Goal: Task Accomplishment & Management: Complete application form

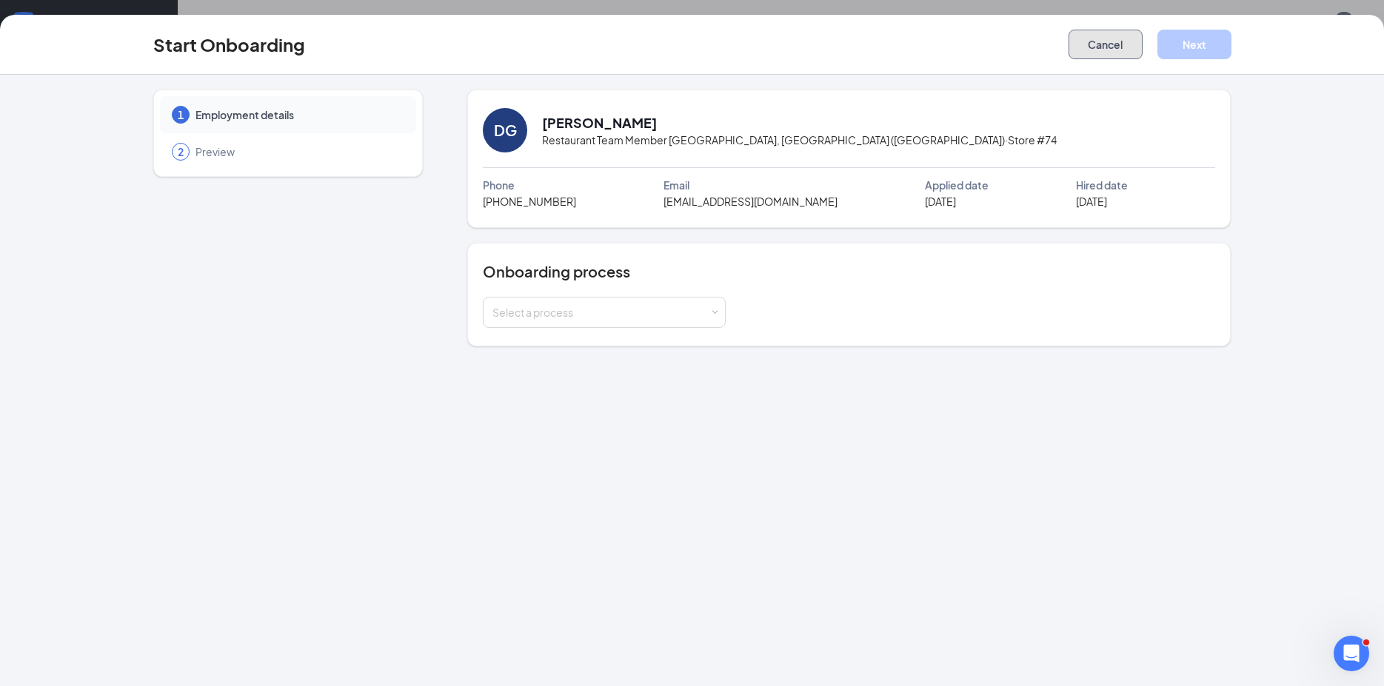
click at [1116, 50] on button "Cancel" at bounding box center [1105, 45] width 74 height 30
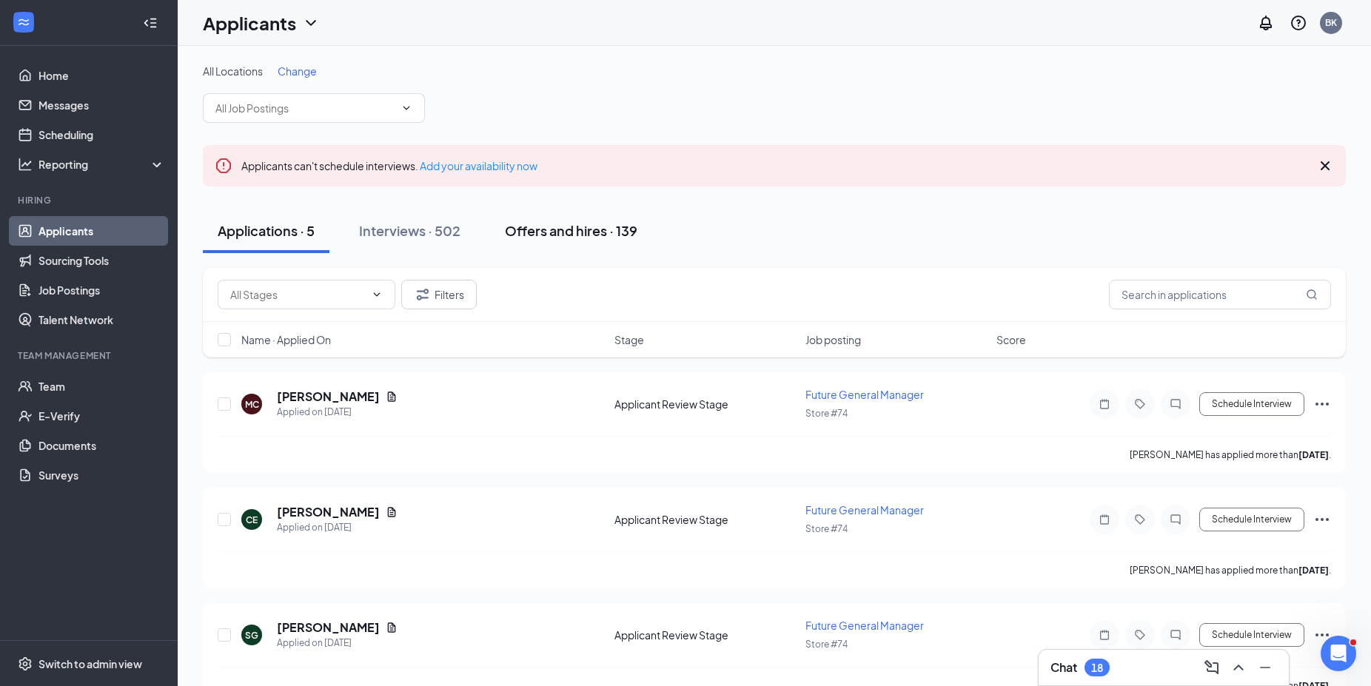
click at [571, 228] on div "Offers and hires · 139" at bounding box center [571, 230] width 133 height 19
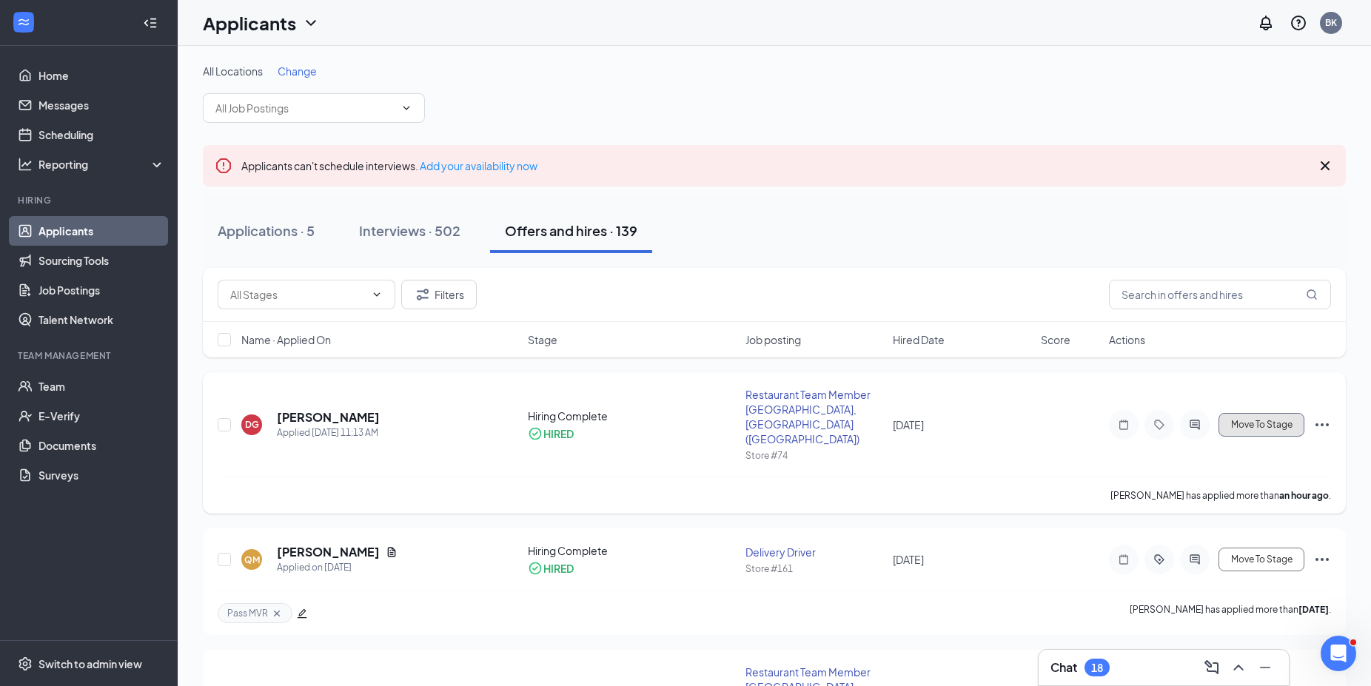
click at [1285, 420] on span "Move To Stage" at bounding box center [1261, 425] width 61 height 10
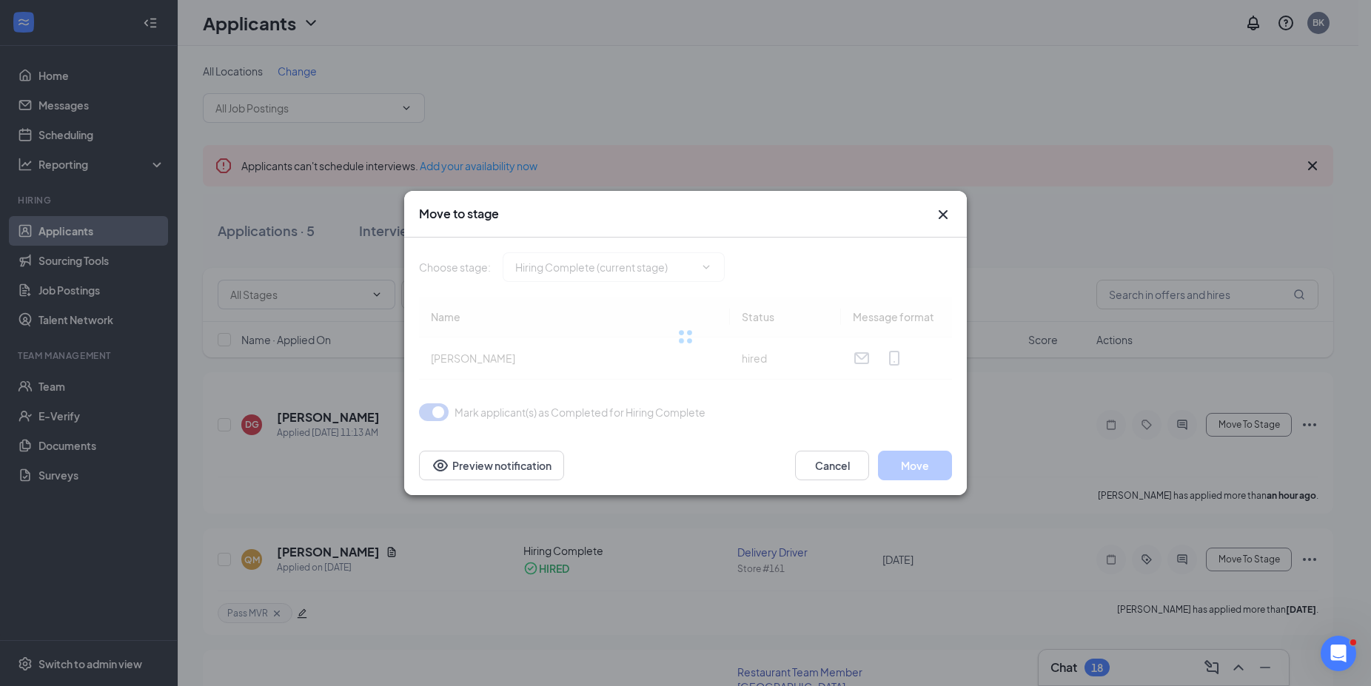
type input "Additional Questions (final stage)"
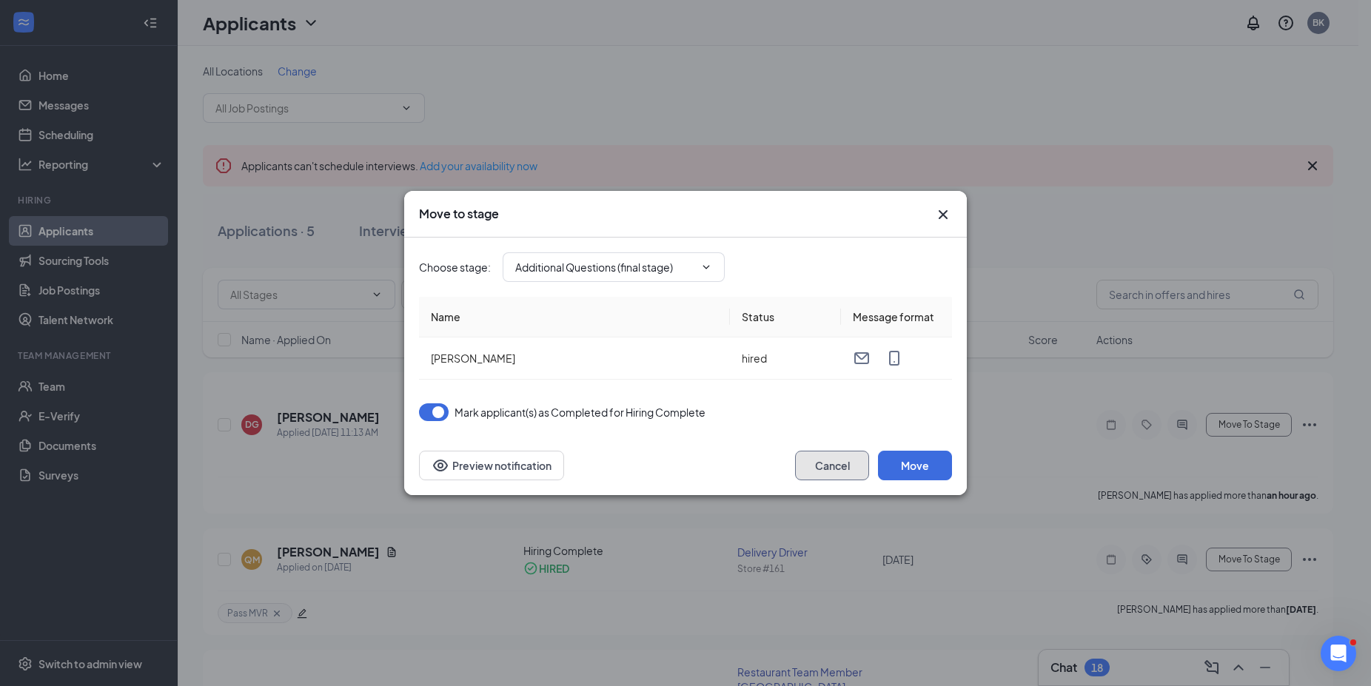
click at [823, 463] on button "Cancel" at bounding box center [832, 466] width 74 height 30
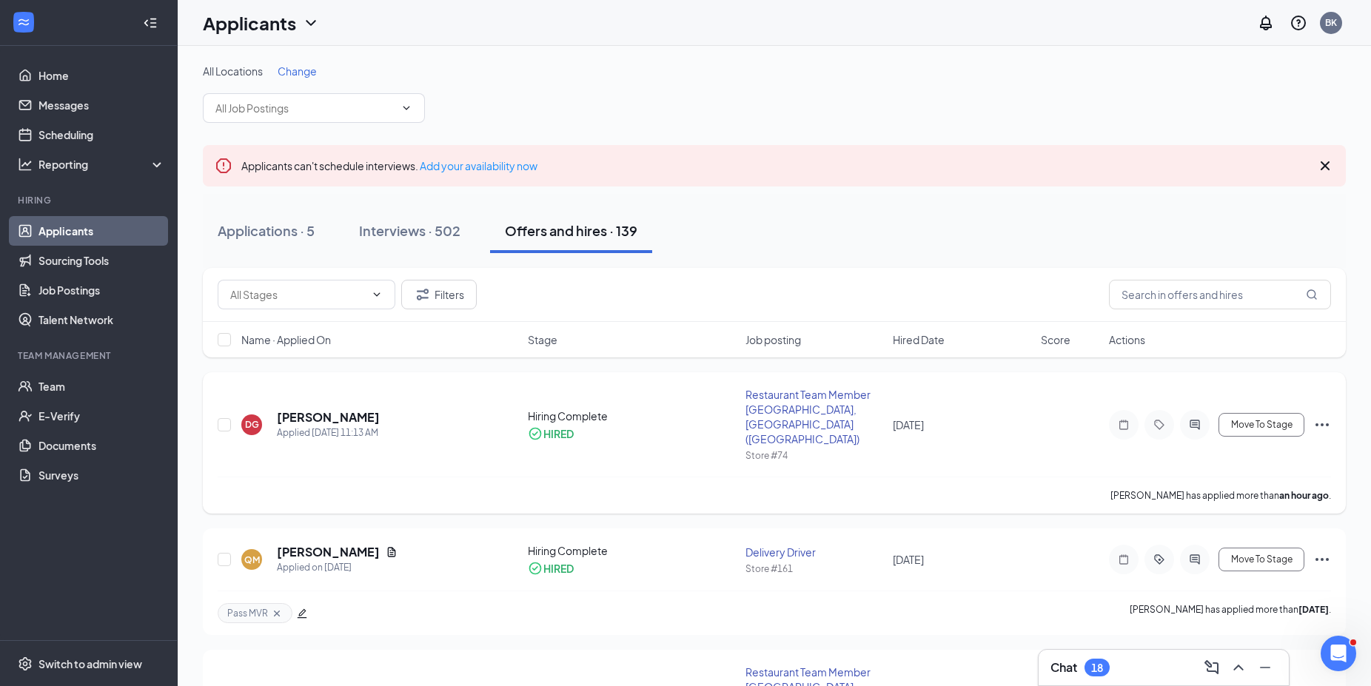
click at [1325, 416] on icon "Ellipses" at bounding box center [1322, 425] width 18 height 18
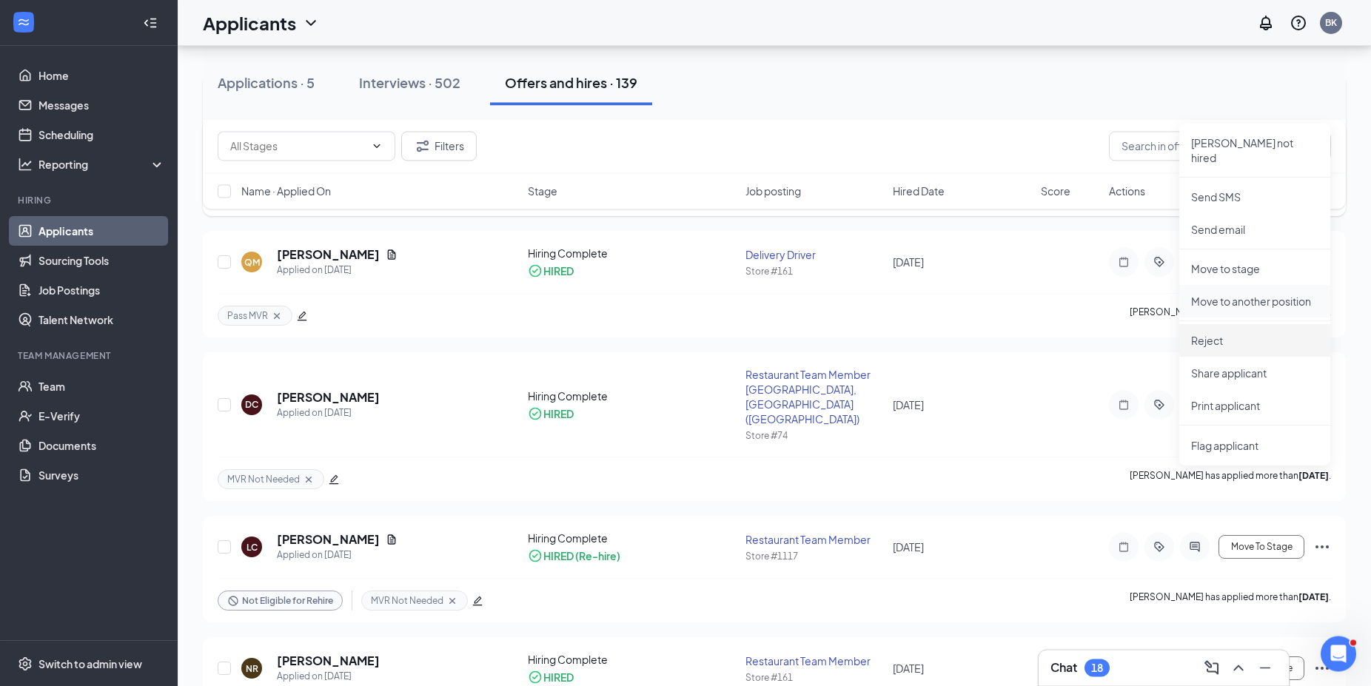
scroll to position [302, 0]
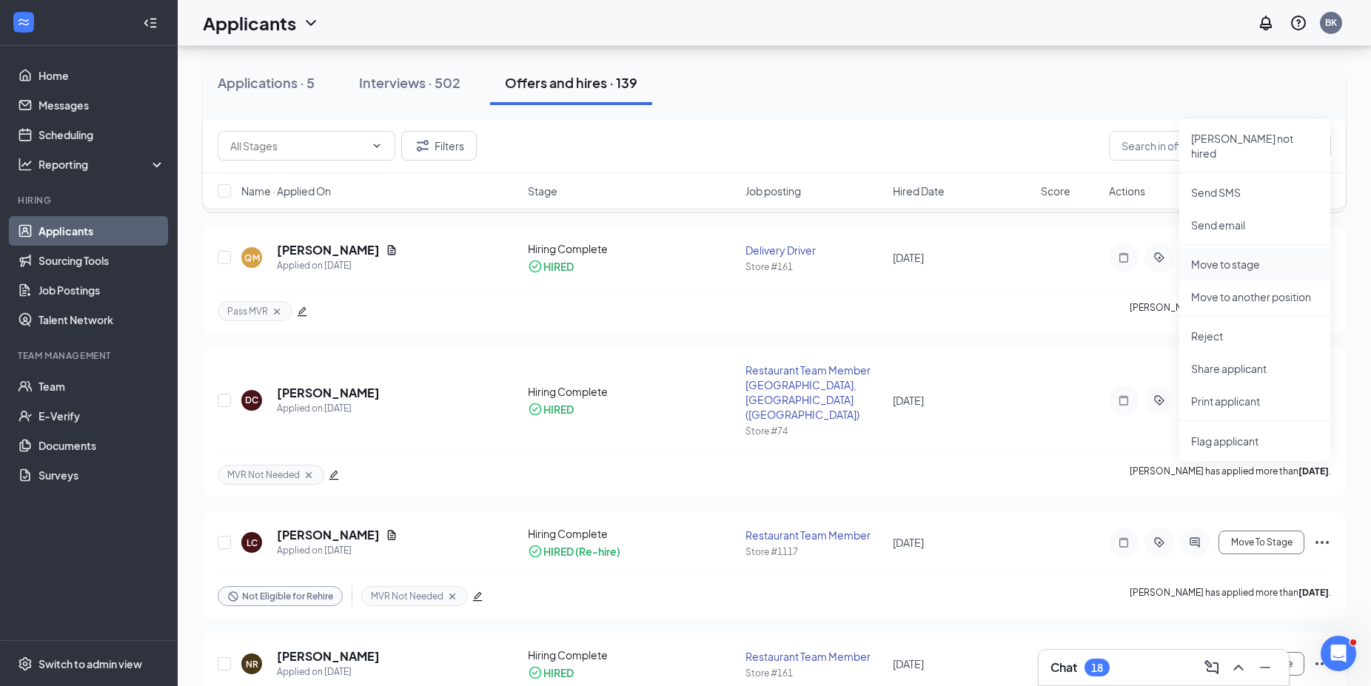
click at [1219, 257] on p "Move to stage" at bounding box center [1254, 264] width 127 height 15
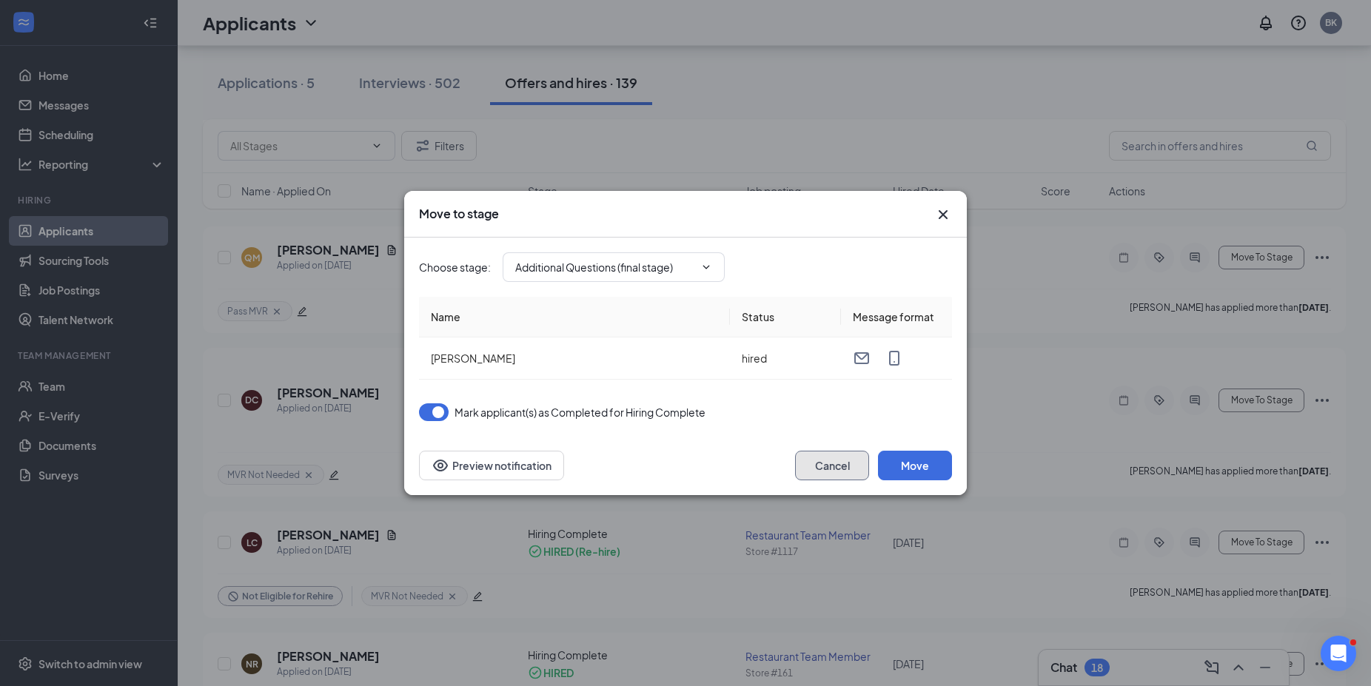
click at [829, 469] on button "Cancel" at bounding box center [832, 466] width 74 height 30
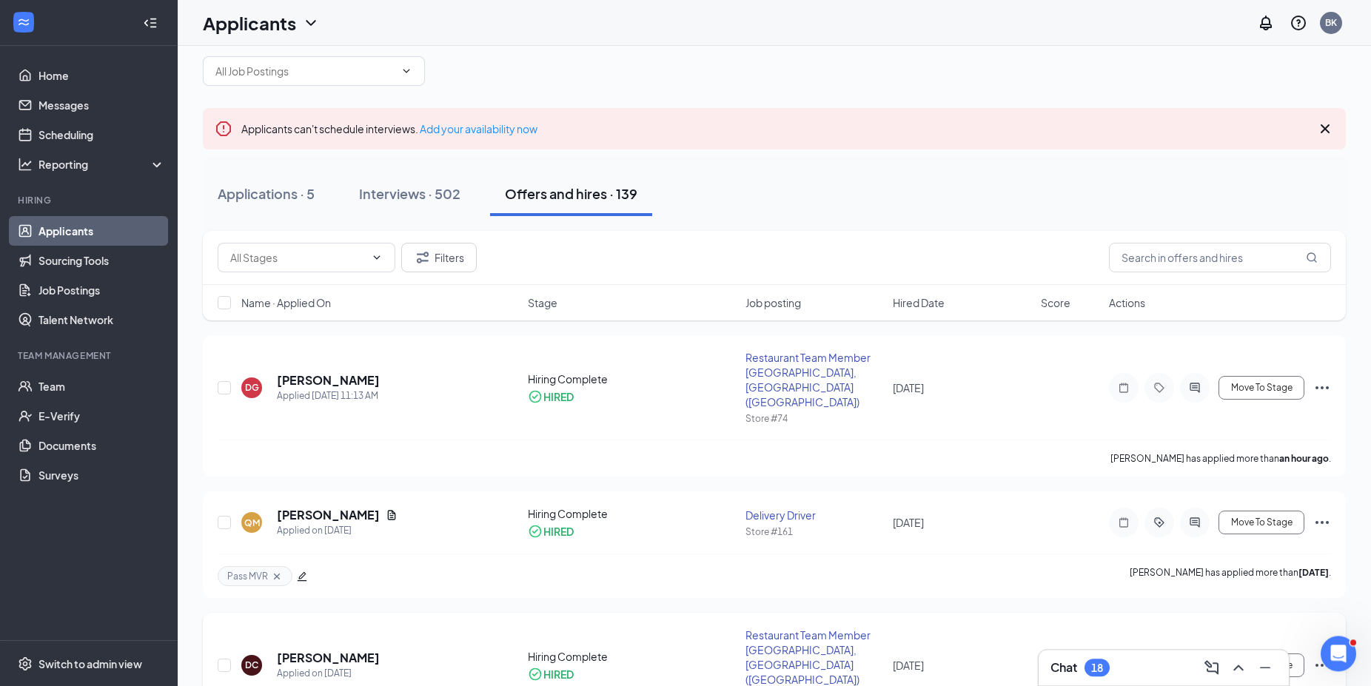
scroll to position [76, 0]
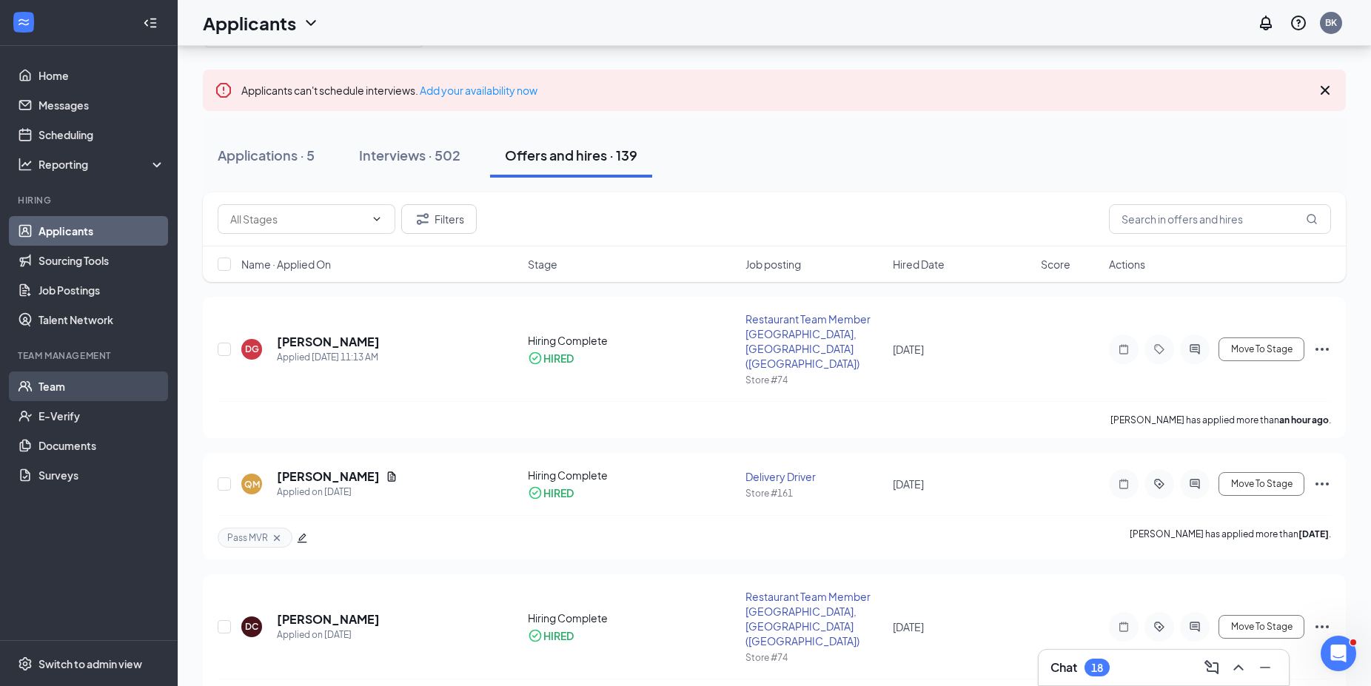
click at [80, 386] on link "Team" at bounding box center [101, 387] width 127 height 30
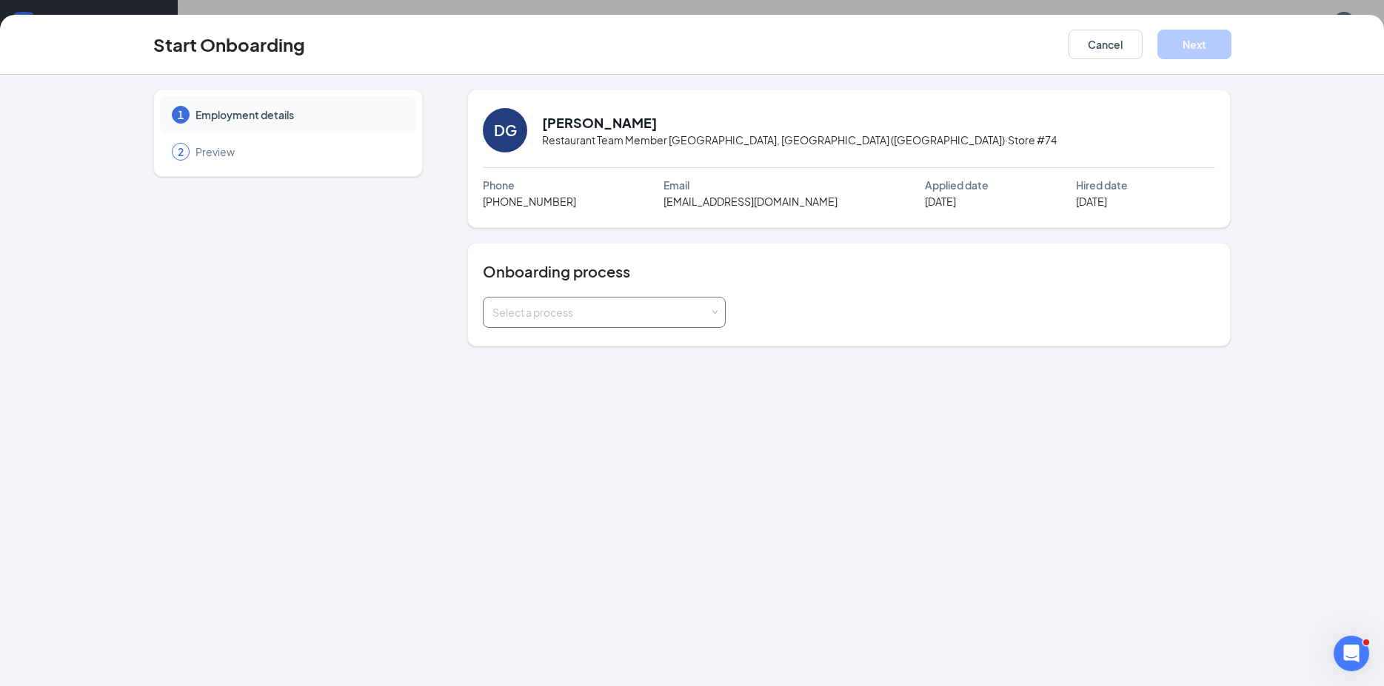
click at [553, 320] on div "Select a process" at bounding box center [604, 313] width 224 height 30
type input "ill"
click at [539, 366] on span "In Store | Illinois (Work State)" at bounding box center [569, 370] width 160 height 13
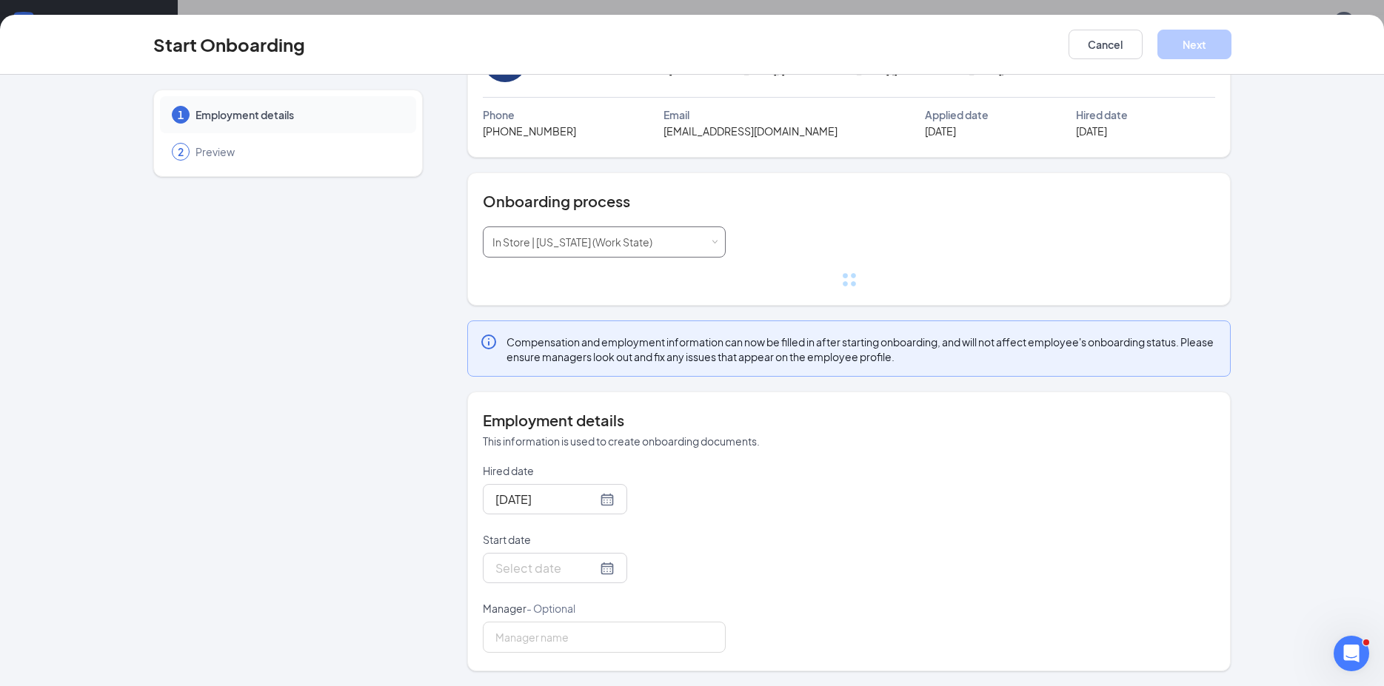
scroll to position [41, 0]
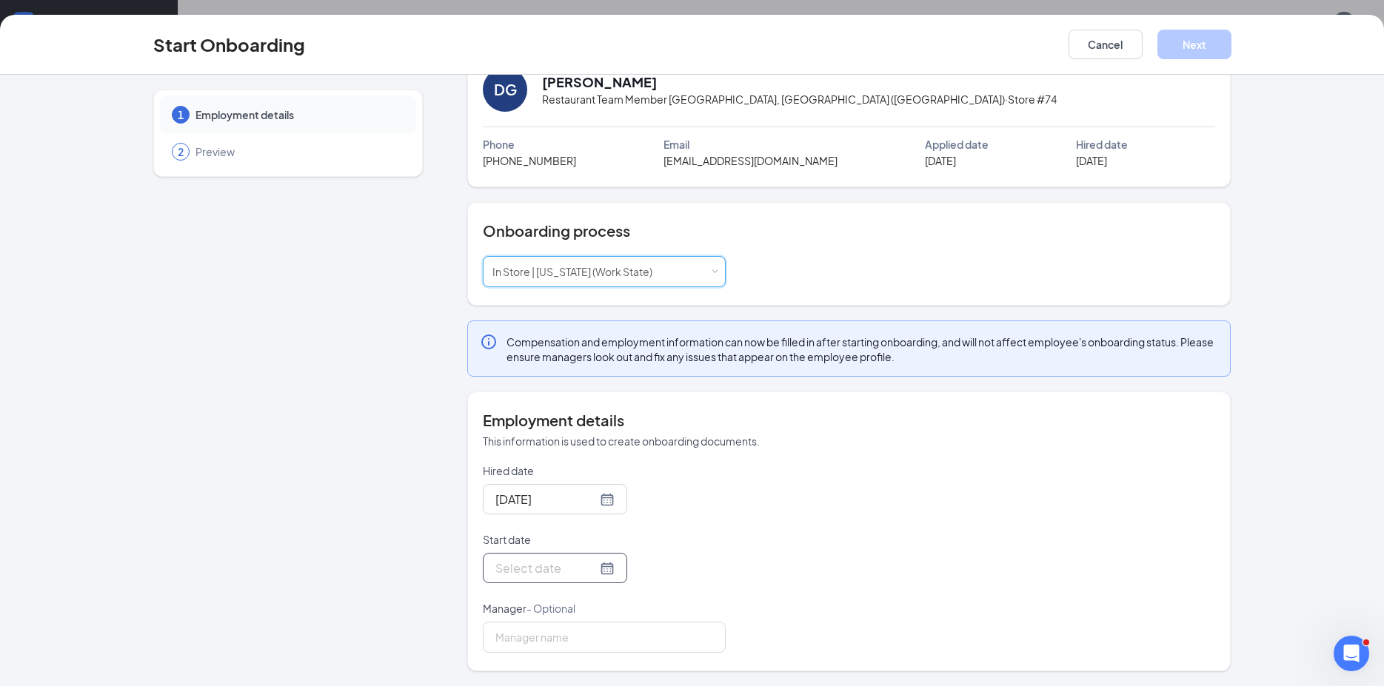
click at [533, 569] on input "Start date" at bounding box center [545, 568] width 101 height 19
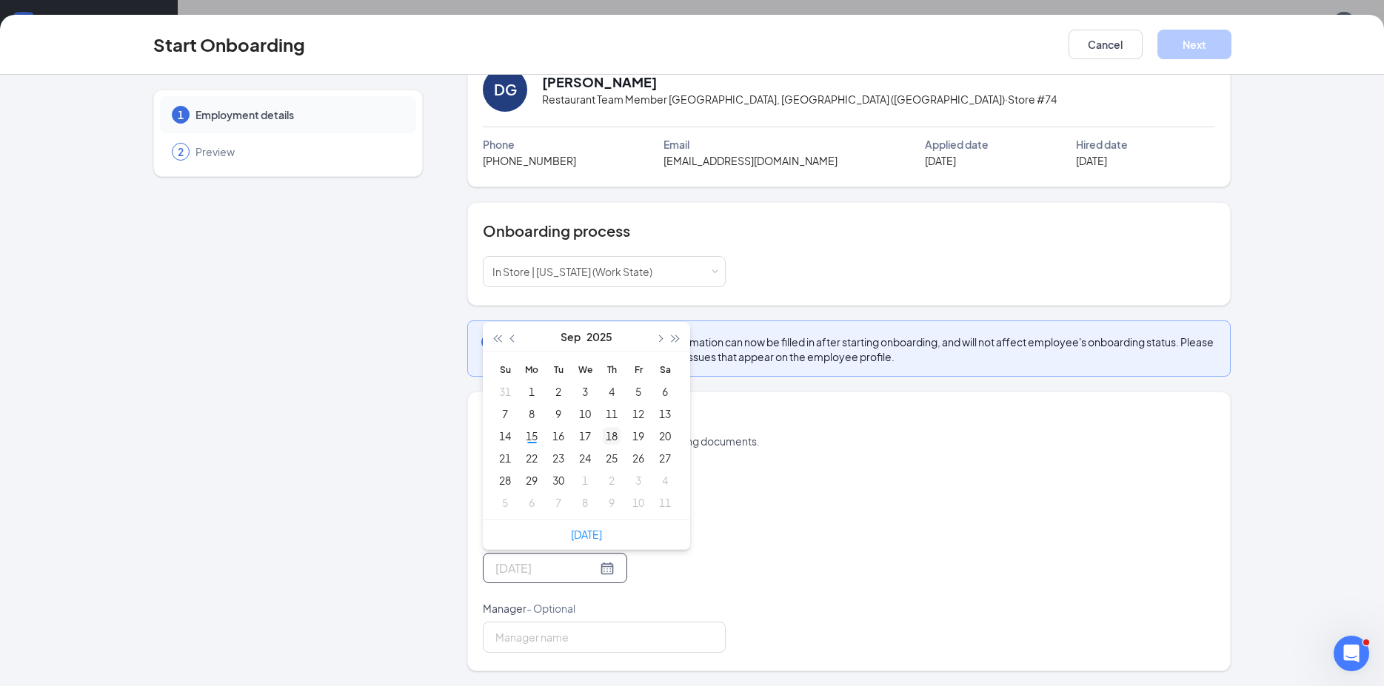
type input "Sep 18, 2025"
click at [603, 438] on div "18" at bounding box center [612, 436] width 18 height 18
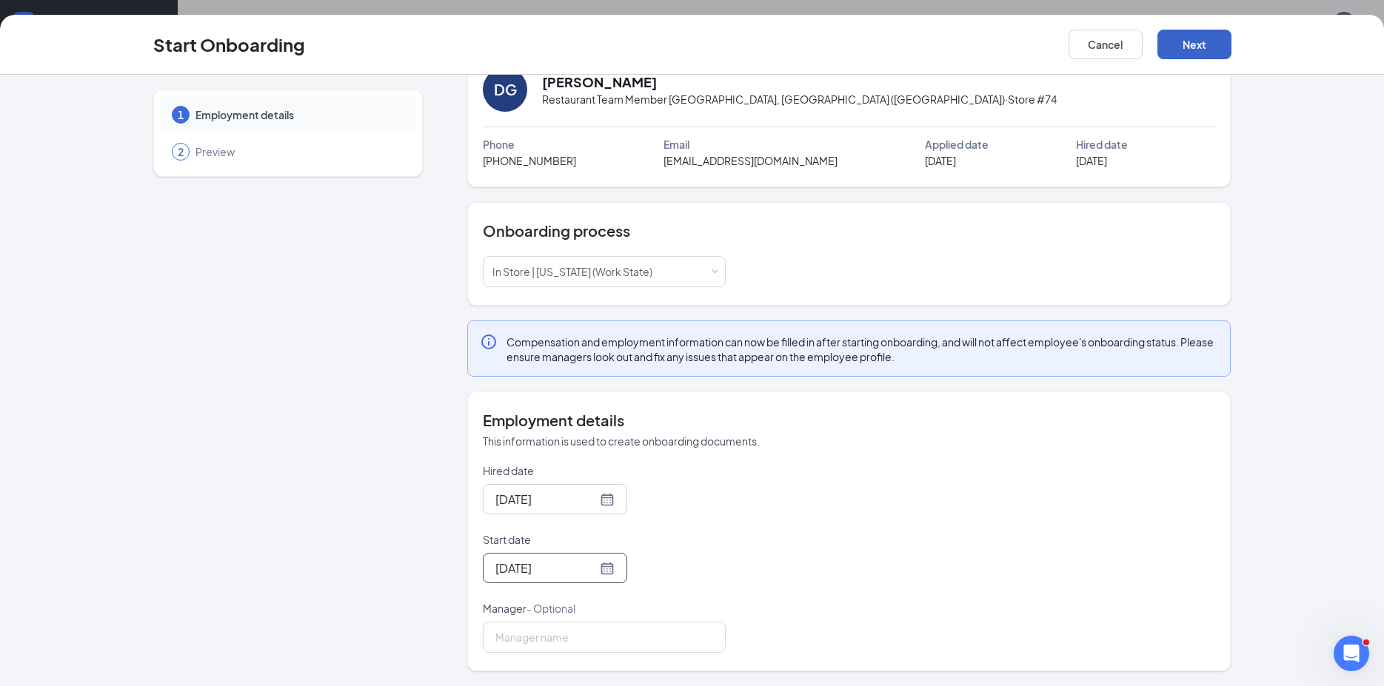
click at [1212, 50] on button "Next" at bounding box center [1194, 45] width 74 height 30
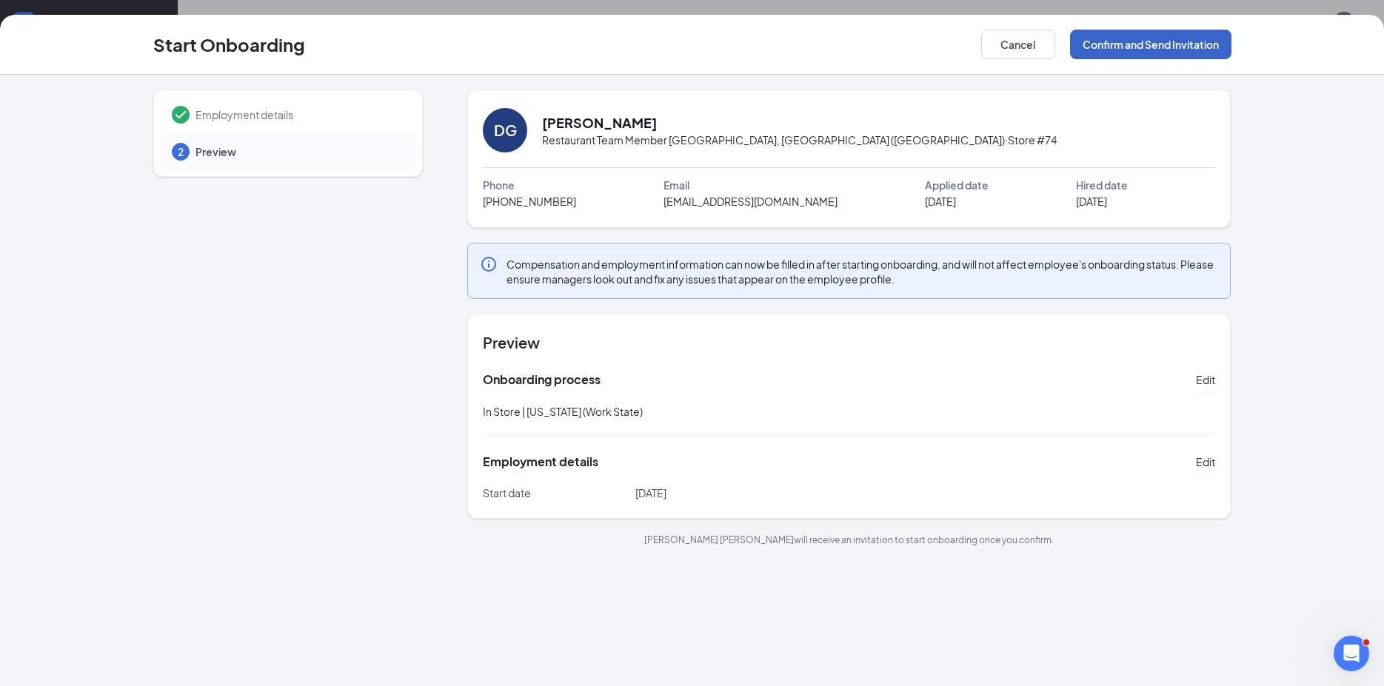
click at [1194, 40] on button "Confirm and Send Invitation" at bounding box center [1150, 45] width 161 height 30
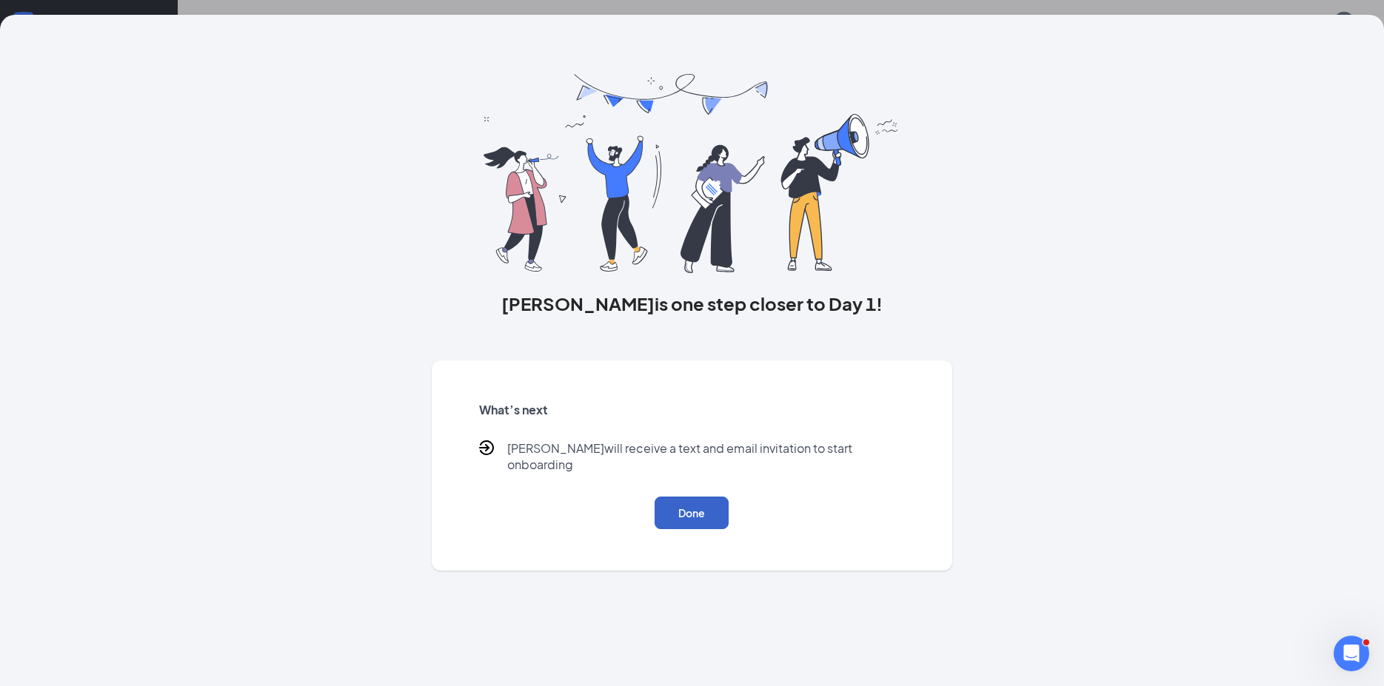
click at [686, 506] on button "Done" at bounding box center [691, 513] width 74 height 33
